Goal: Information Seeking & Learning: Learn about a topic

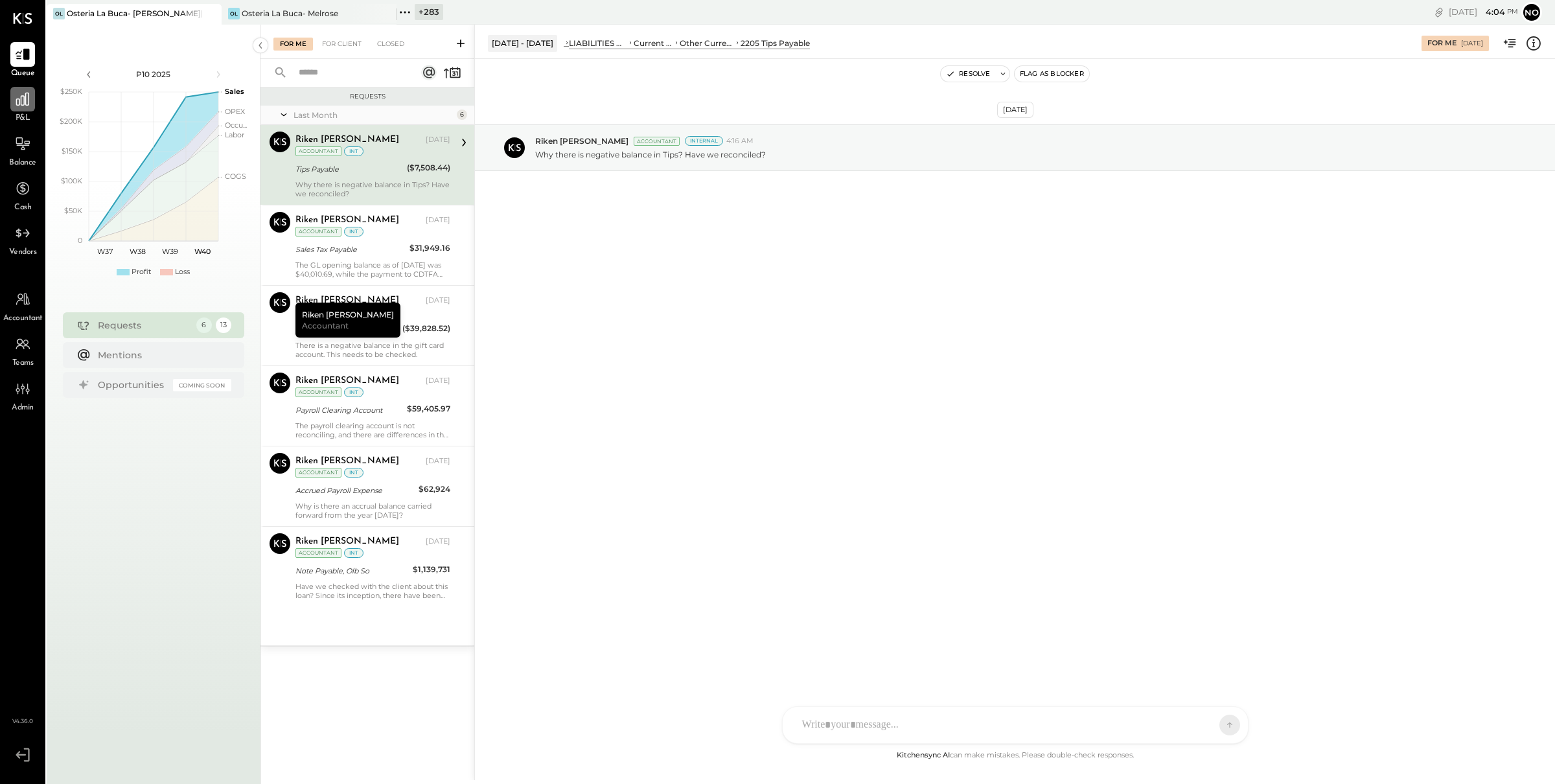
click at [23, 99] on icon at bounding box center [23, 99] width 13 height 13
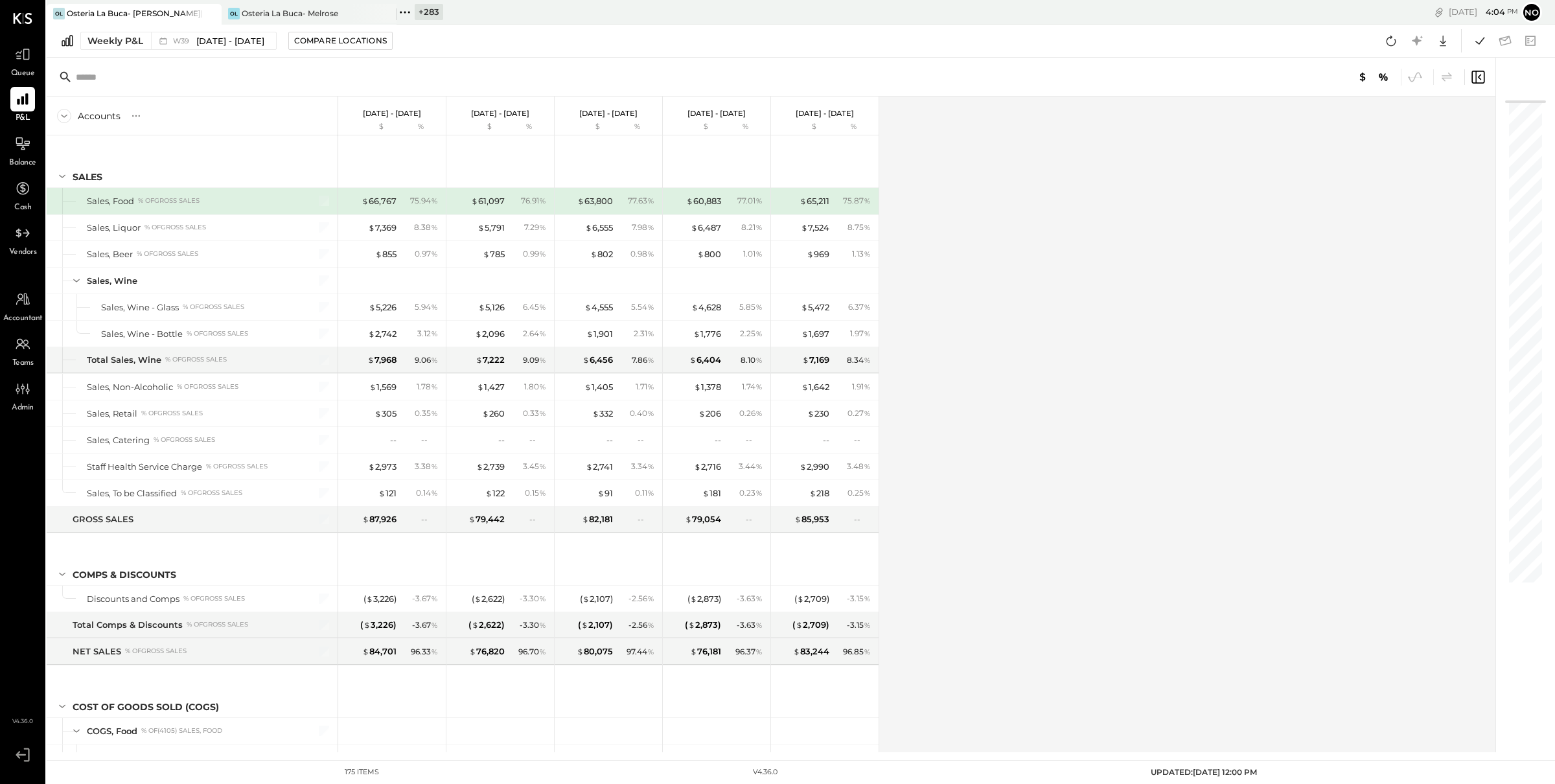
click at [407, 13] on icon at bounding box center [405, 12] width 17 height 17
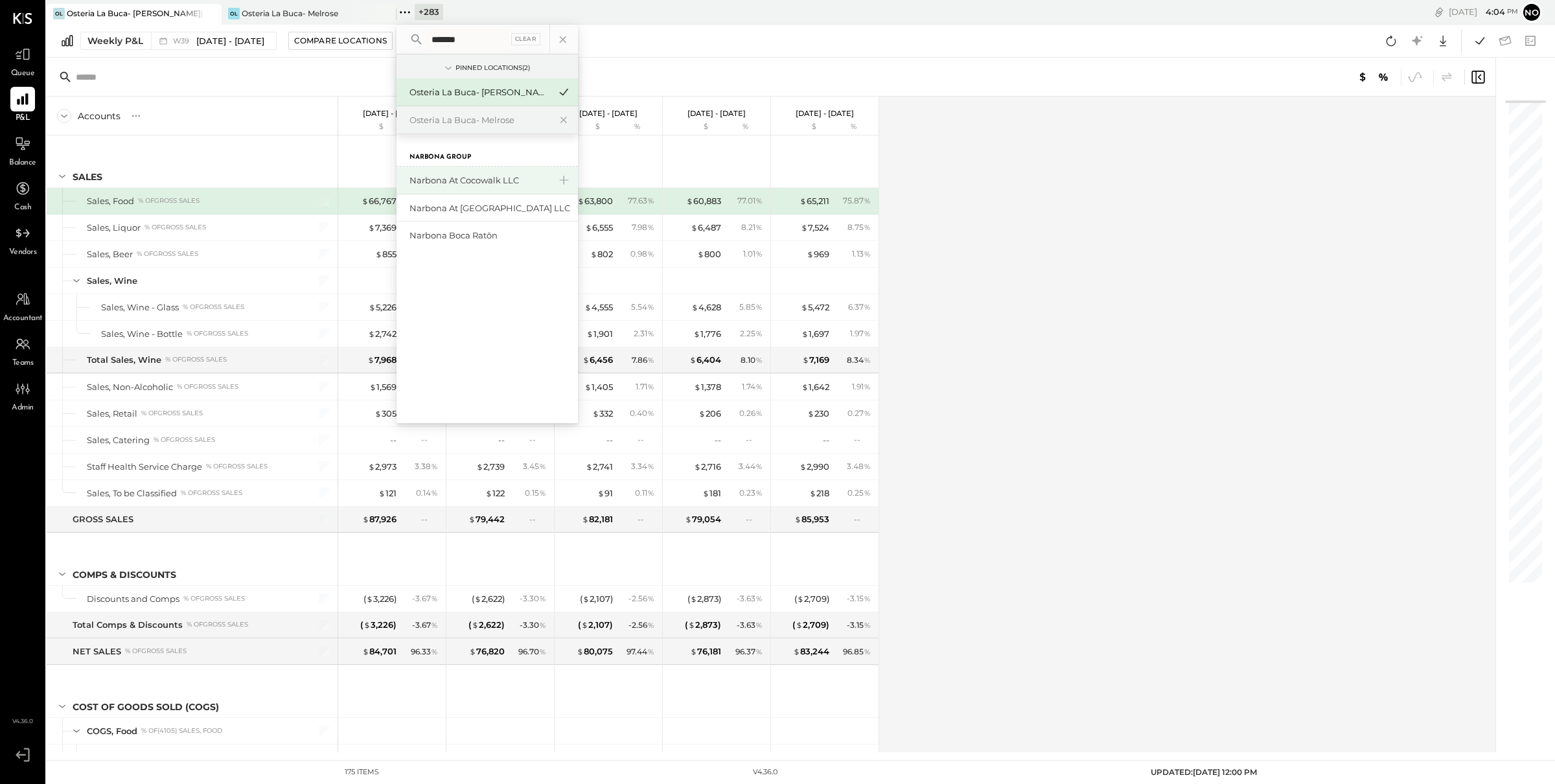
type input "*******"
click at [439, 177] on div "Narbona at Cocowalk LLC" at bounding box center [480, 180] width 140 height 12
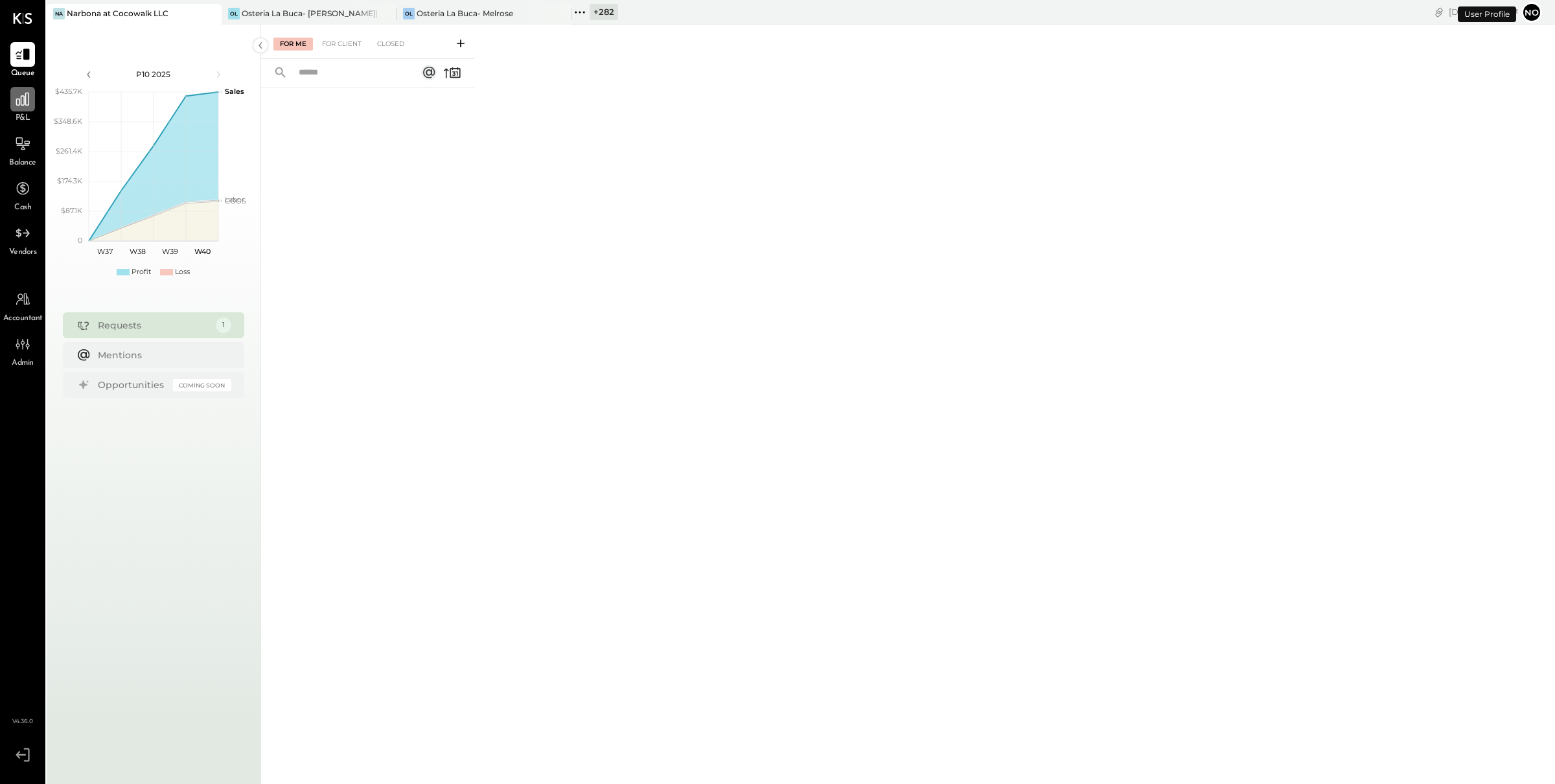
click at [16, 100] on icon at bounding box center [22, 99] width 17 height 17
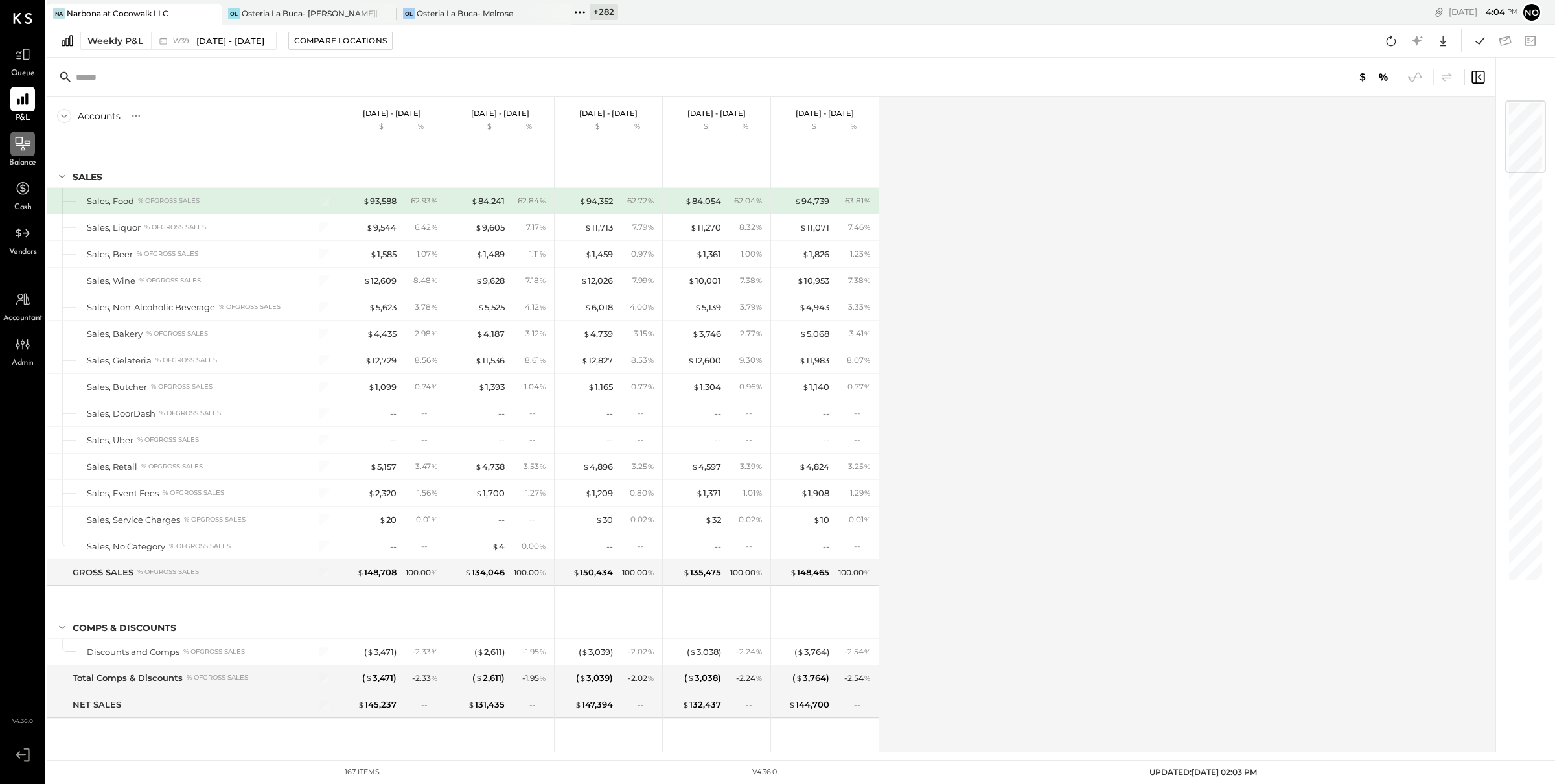
click at [16, 146] on icon at bounding box center [22, 144] width 17 height 17
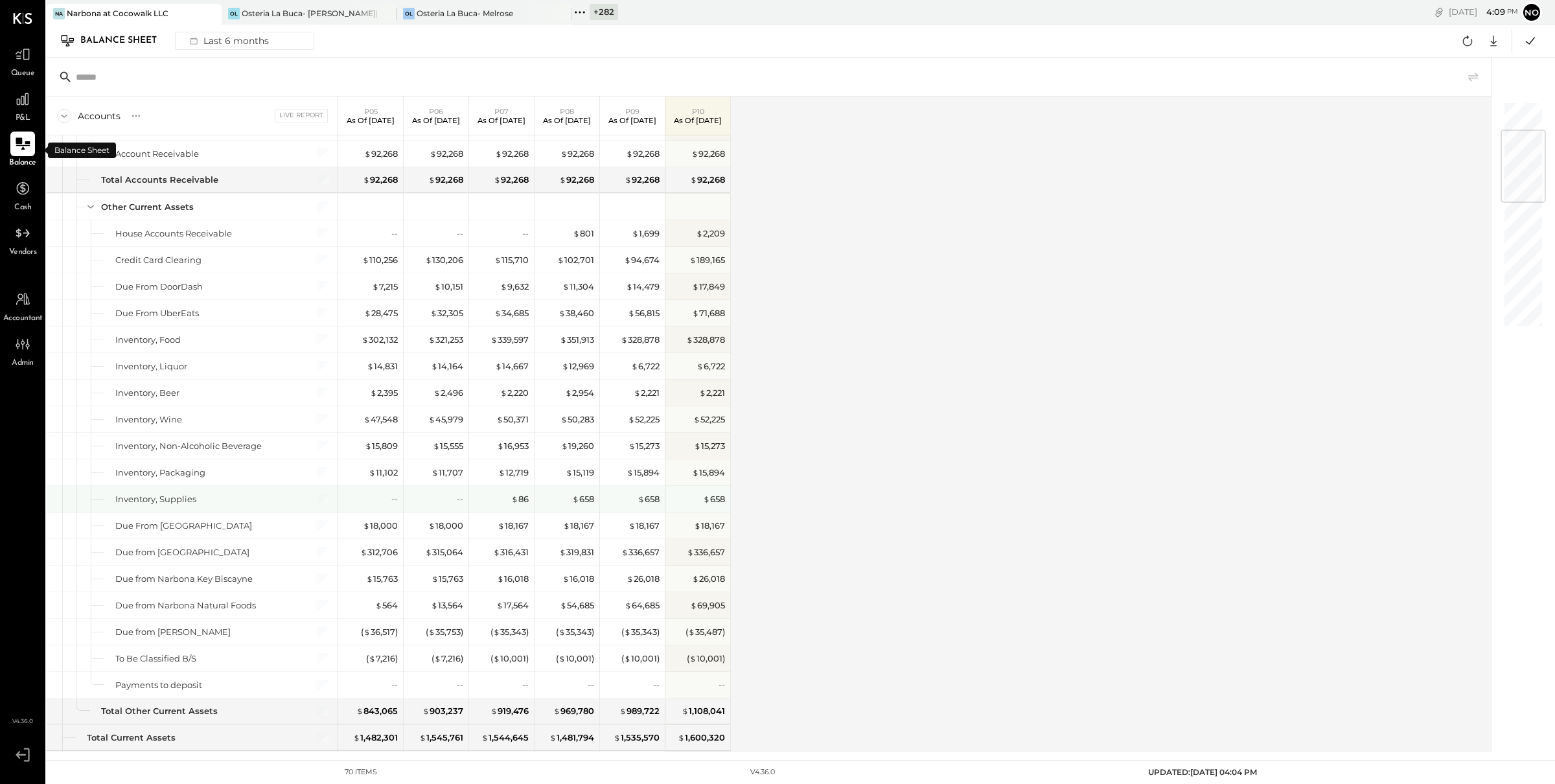
scroll to position [244, 0]
